Goal: Task Accomplishment & Management: Manage account settings

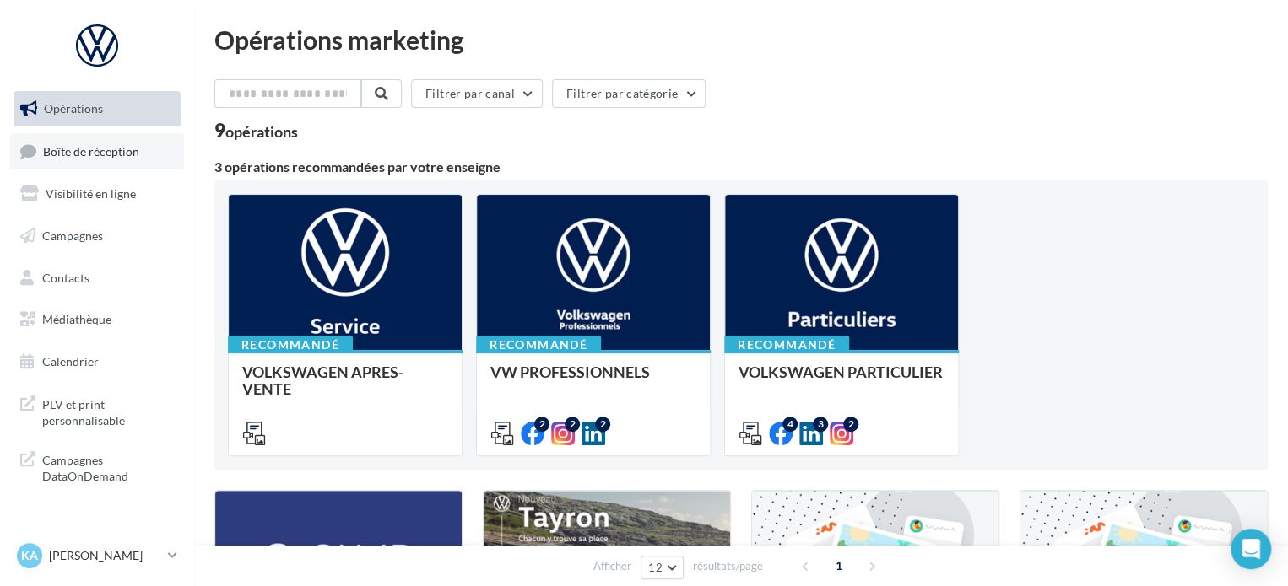
click at [84, 141] on link "Boîte de réception" at bounding box center [97, 151] width 174 height 36
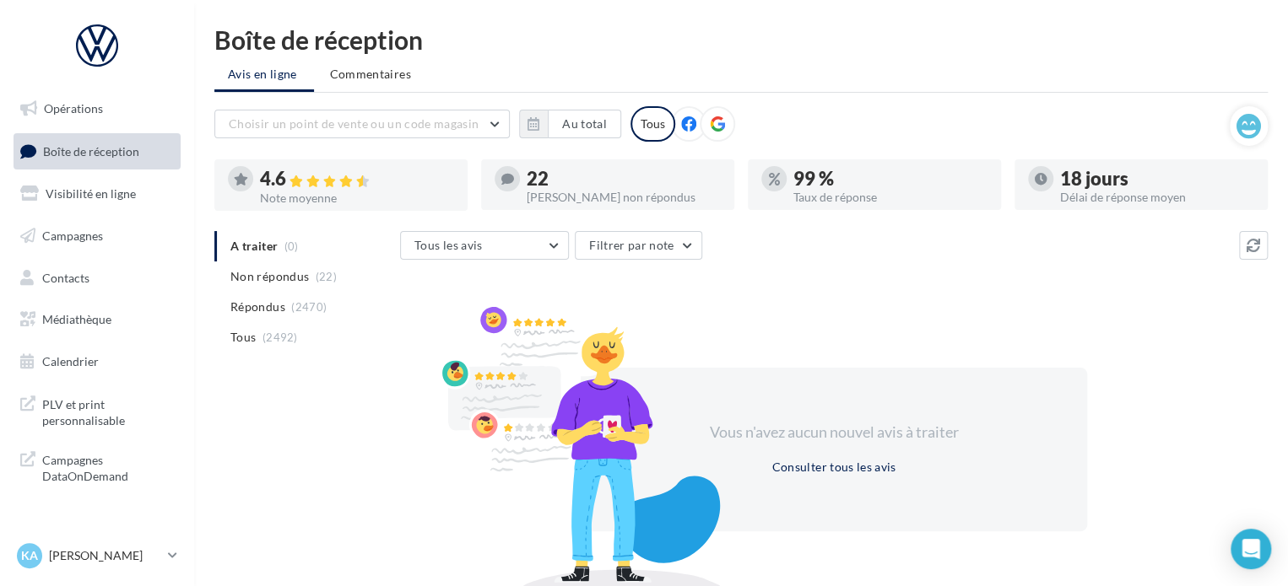
click at [307, 262] on li "Non répondus (22)" at bounding box center [303, 277] width 179 height 30
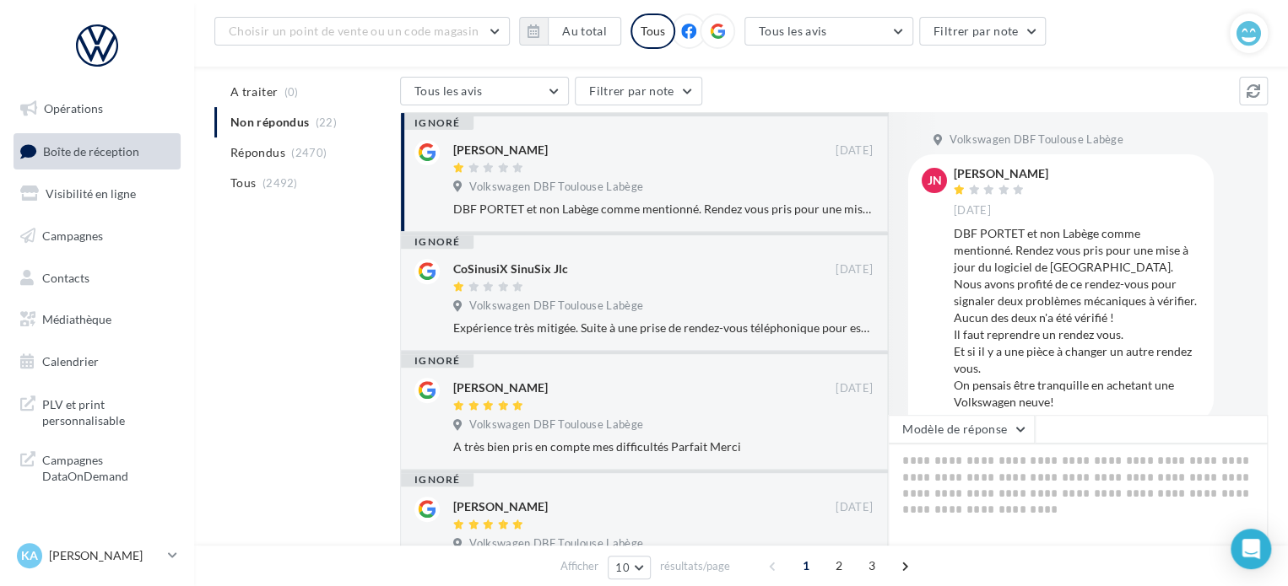
scroll to position [169, 0]
click at [259, 149] on span "Répondus" at bounding box center [257, 151] width 55 height 17
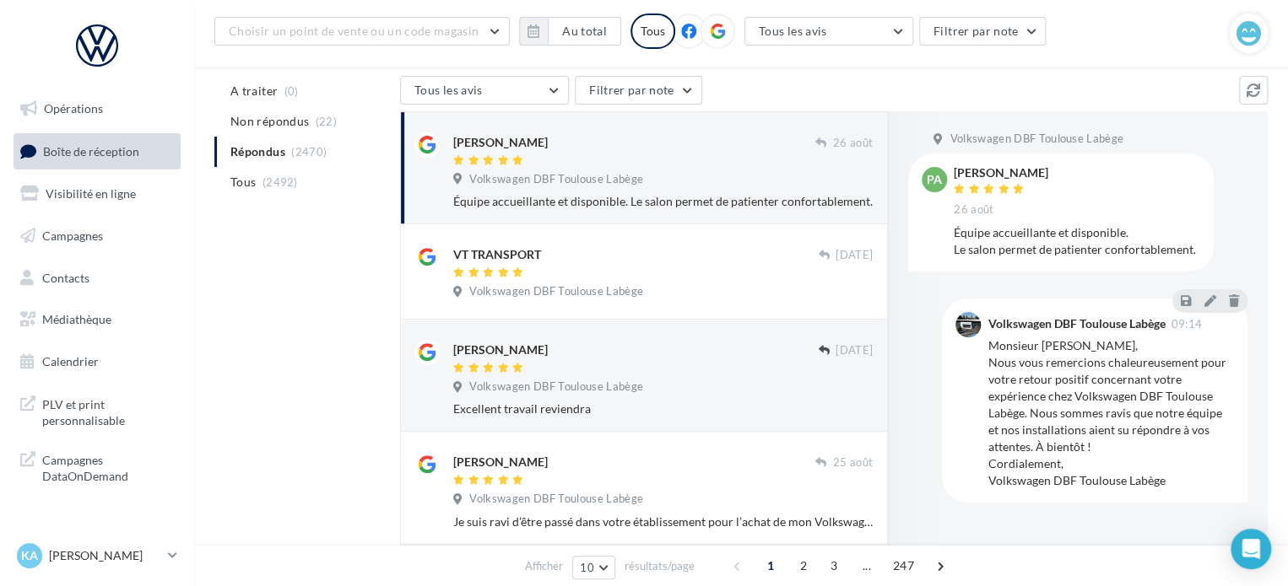
click at [672, 192] on div "[PERSON_NAME] [DATE] Volkswagen DBF Toulouse Labège Équipe accueillante et disp…" at bounding box center [662, 171] width 419 height 78
